Goal: Task Accomplishment & Management: Use online tool/utility

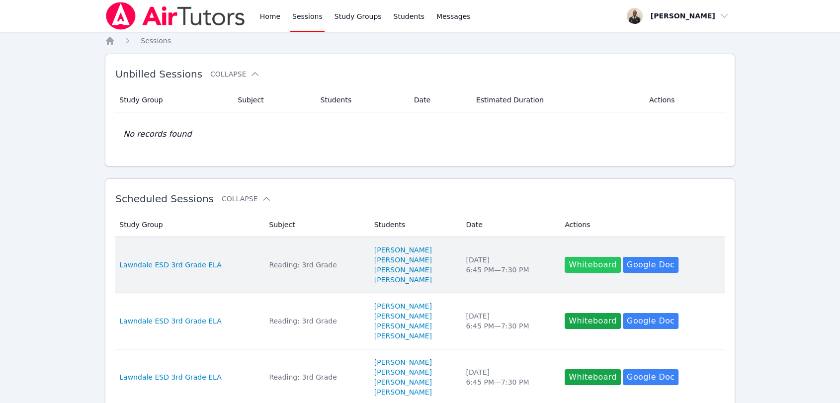
click at [586, 267] on button "Whiteboard" at bounding box center [592, 265] width 56 height 16
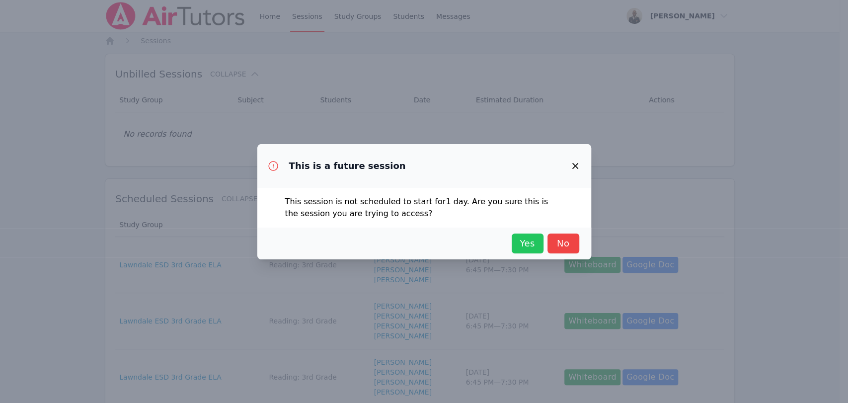
click at [520, 243] on span "Yes" at bounding box center [528, 243] width 22 height 14
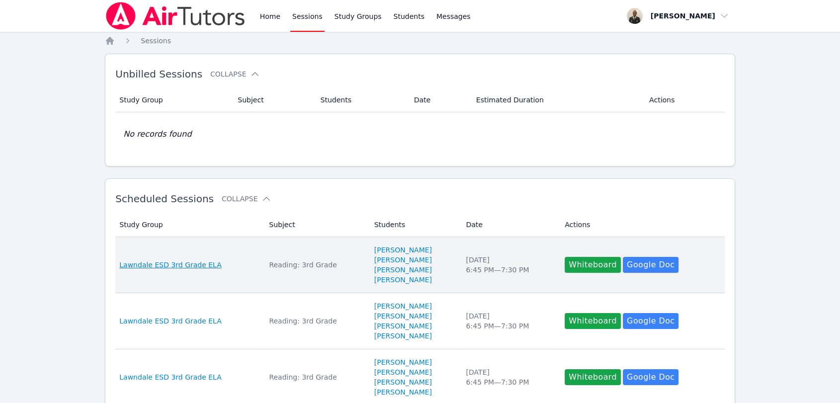
click at [192, 263] on span "Lawndale ESD 3rd Grade ELA" at bounding box center [170, 265] width 102 height 10
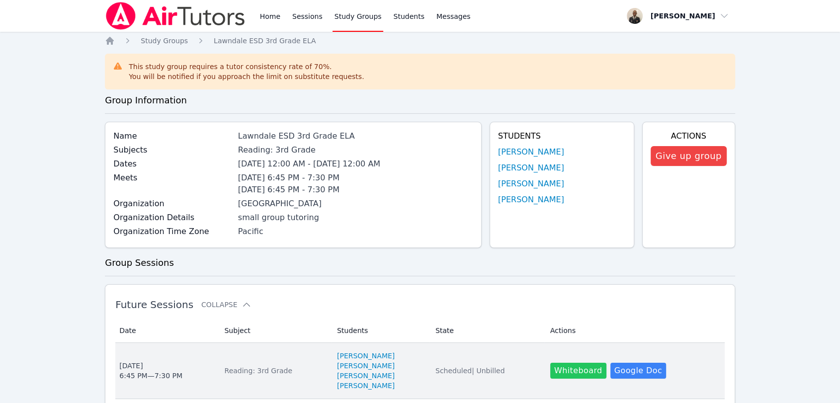
click at [557, 369] on button "Whiteboard" at bounding box center [578, 371] width 56 height 16
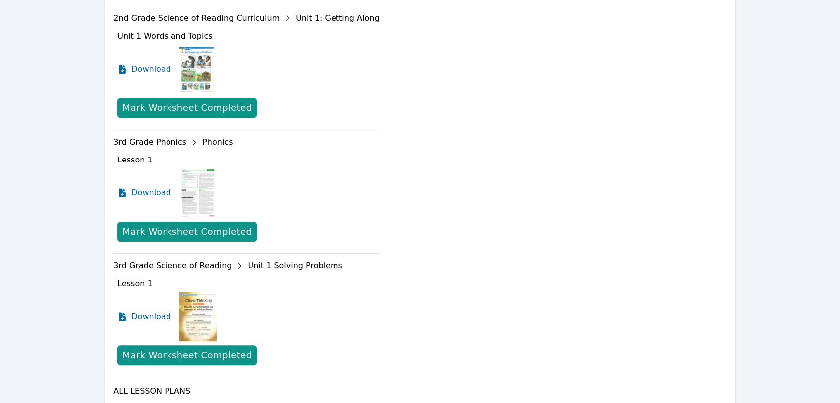
scroll to position [497, 0]
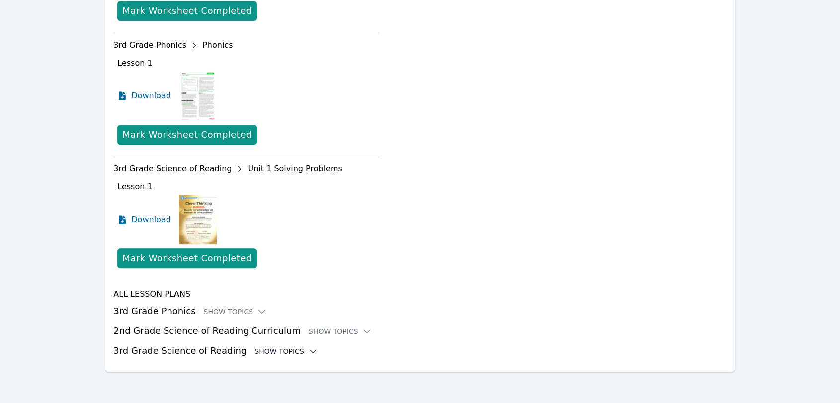
click at [263, 351] on div "Show Topics" at bounding box center [286, 351] width 64 height 10
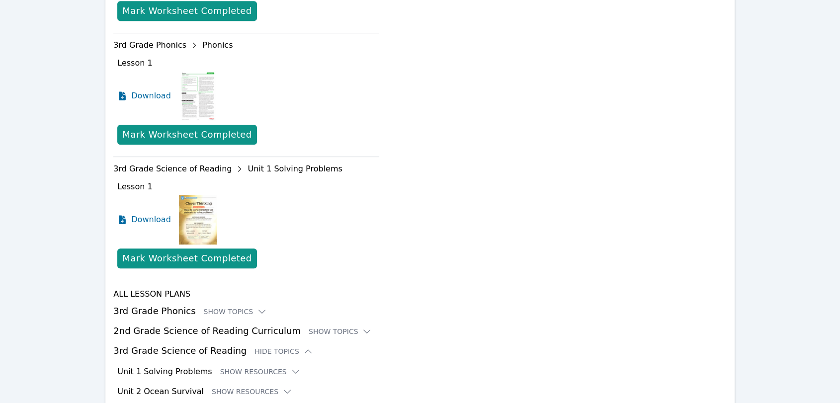
drag, startPoint x: 836, startPoint y: 237, endPoint x: 836, endPoint y: 214, distance: 22.9
click at [836, 214] on div "Home Sessions Study Groups Students Messages Open user menu [PERSON_NAME] Open …" at bounding box center [420, 14] width 840 height 1022
drag, startPoint x: 836, startPoint y: 214, endPoint x: 847, endPoint y: 263, distance: 50.3
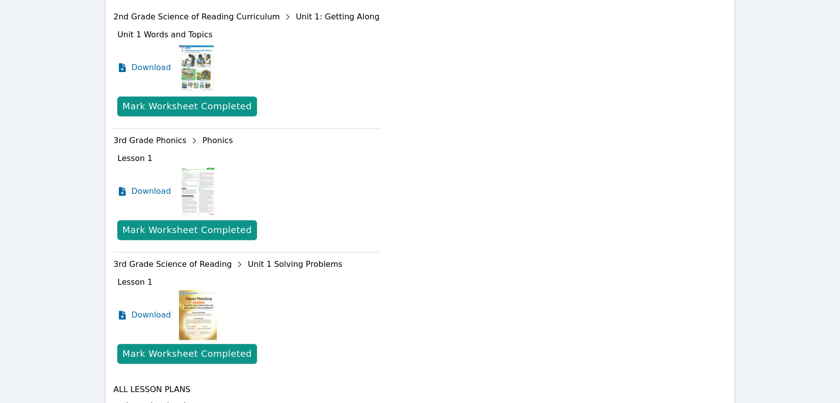
scroll to position [619, 0]
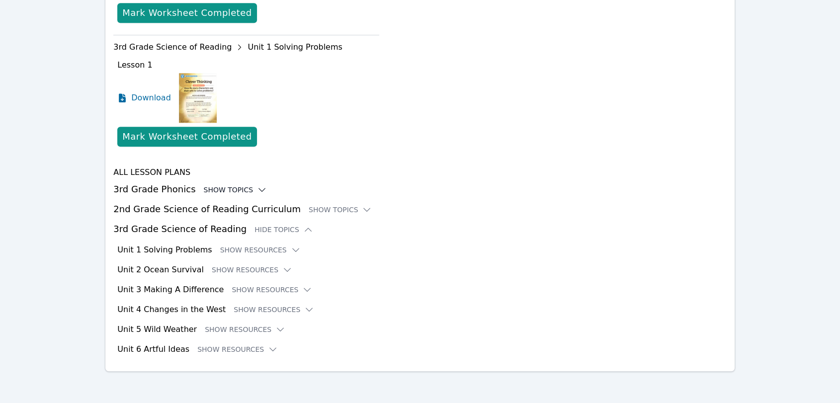
click at [230, 191] on div "Show Topics" at bounding box center [236, 190] width 64 height 10
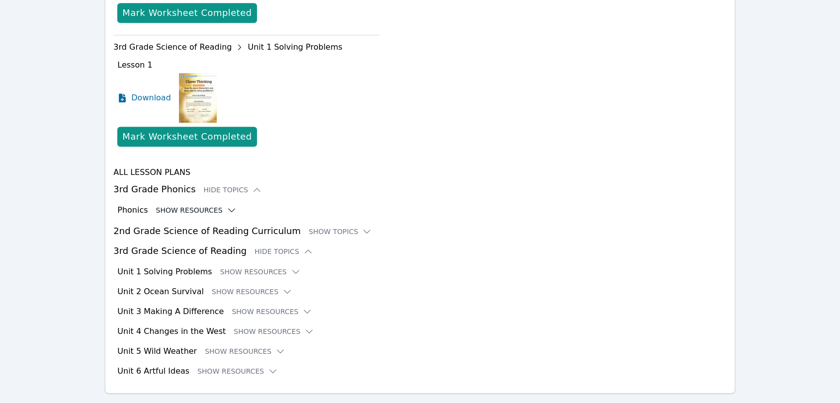
click at [190, 208] on button "Show Resources" at bounding box center [196, 210] width 80 height 10
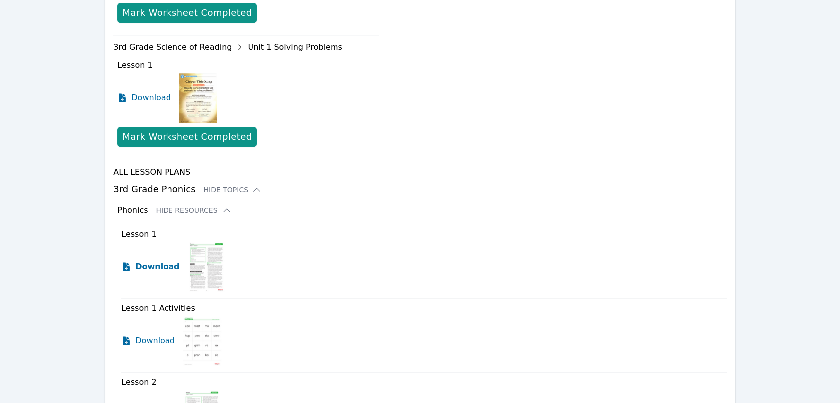
click at [167, 264] on span "Download" at bounding box center [157, 267] width 44 height 12
click at [160, 341] on span "Download" at bounding box center [157, 341] width 44 height 12
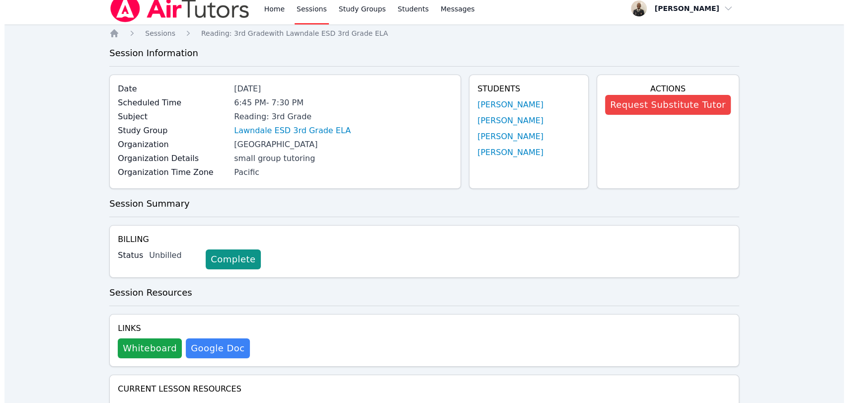
scroll to position [0, 0]
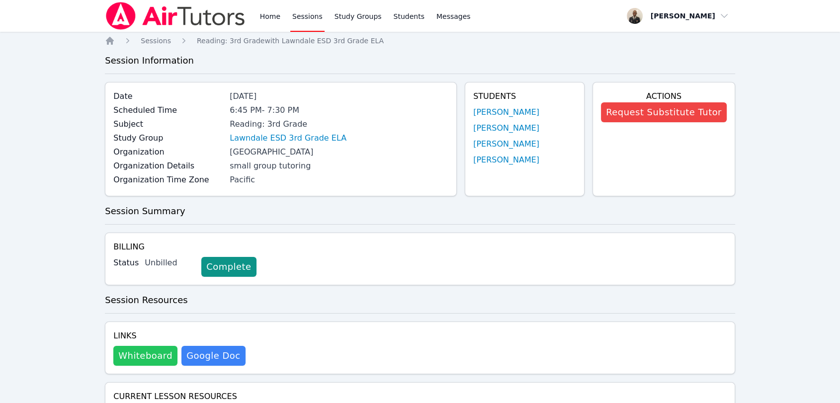
click at [169, 355] on button "Whiteboard" at bounding box center [145, 356] width 64 height 20
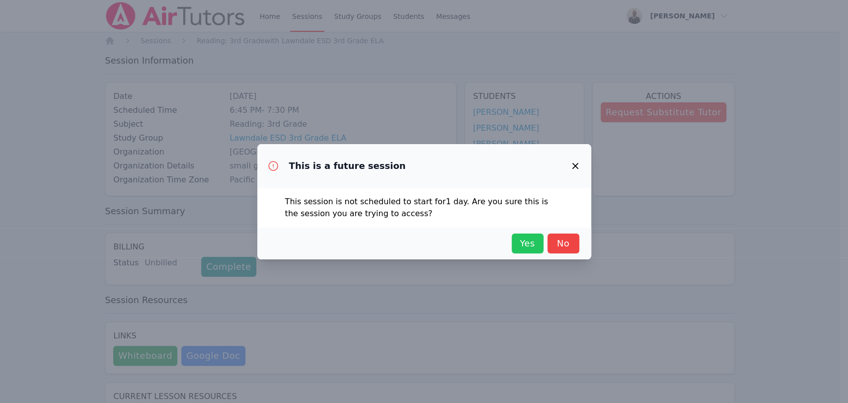
click at [525, 241] on span "Yes" at bounding box center [528, 243] width 22 height 14
